Goal: Transaction & Acquisition: Purchase product/service

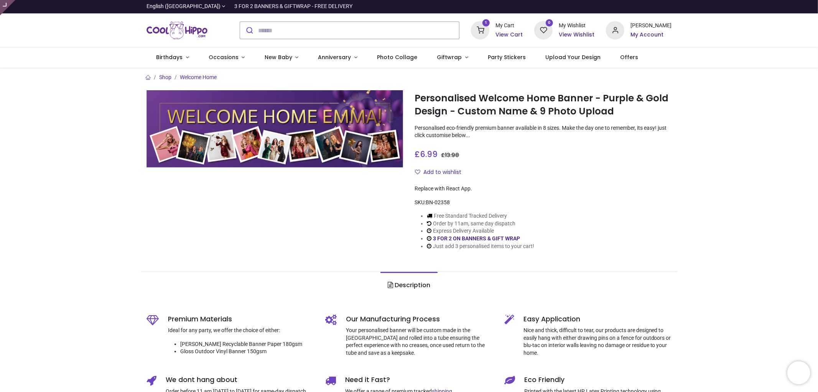
type input "**********"
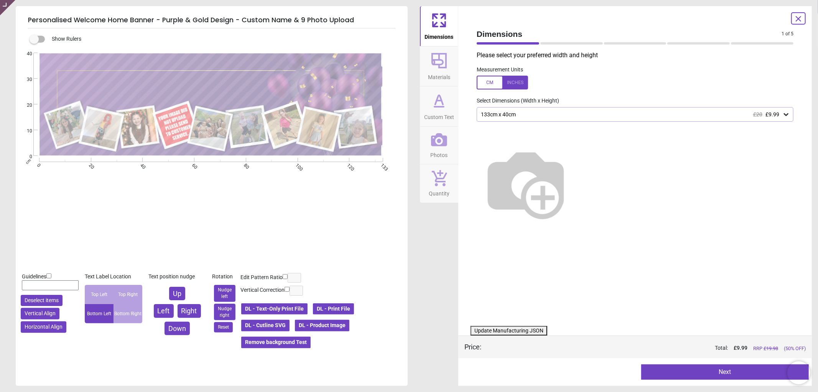
click at [447, 148] on span "Photos" at bounding box center [439, 154] width 17 height 12
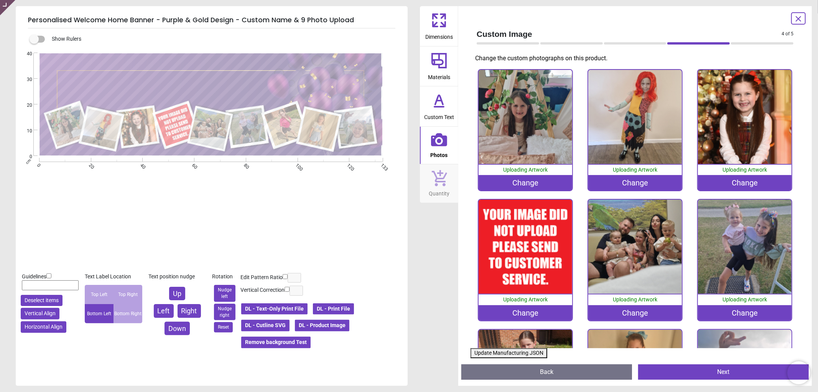
click at [526, 310] on div "Change" at bounding box center [526, 312] width 94 height 15
click at [513, 309] on div "Change" at bounding box center [526, 312] width 94 height 15
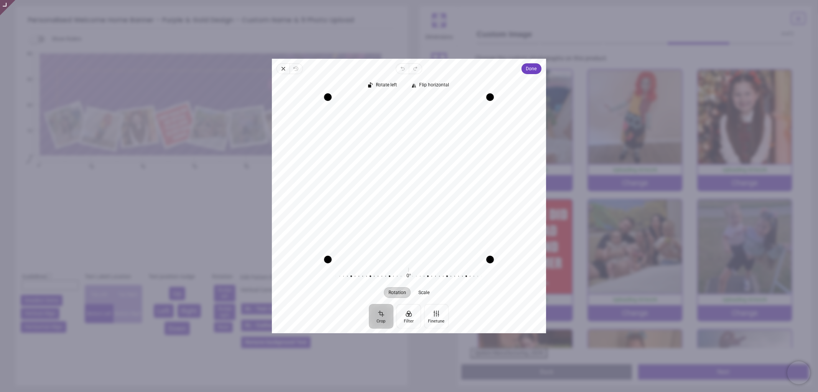
drag, startPoint x: 394, startPoint y: 175, endPoint x: 397, endPoint y: 173, distance: 4.7
click at [394, 182] on div "Recenter" at bounding box center [409, 178] width 262 height 162
click at [525, 67] on button "Done" at bounding box center [532, 68] width 20 height 11
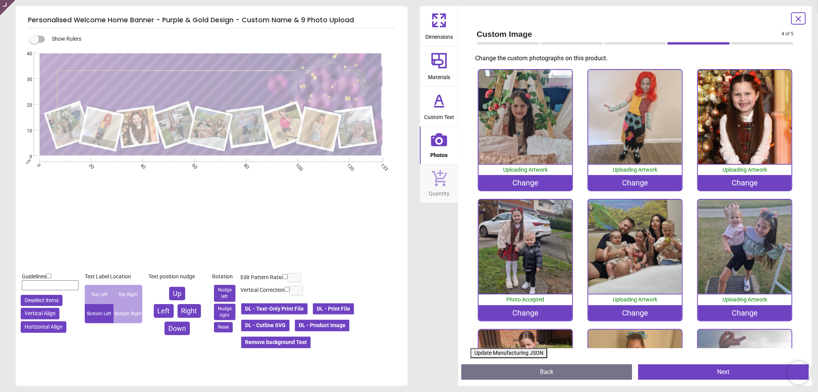
click at [491, 352] on button "Update Manufacturing JSON" at bounding box center [509, 353] width 77 height 10
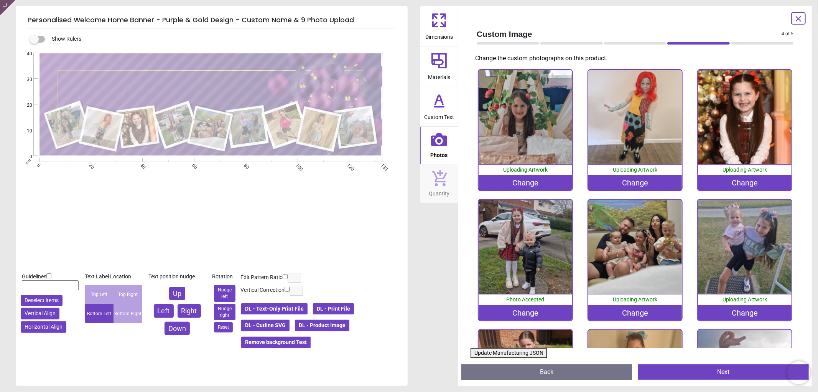
click at [494, 353] on button "Update Manufacturing JSON" at bounding box center [509, 353] width 77 height 10
click at [509, 353] on button "Update Manufacturing JSON" at bounding box center [509, 353] width 77 height 10
drag, startPoint x: 509, startPoint y: 353, endPoint x: 389, endPoint y: 189, distance: 203.4
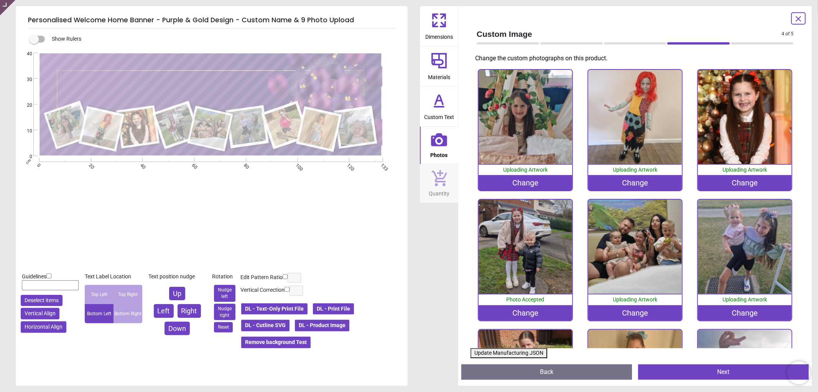
click at [510, 351] on button "Update Manufacturing JSON" at bounding box center [509, 353] width 77 height 10
